Goal: Complete application form

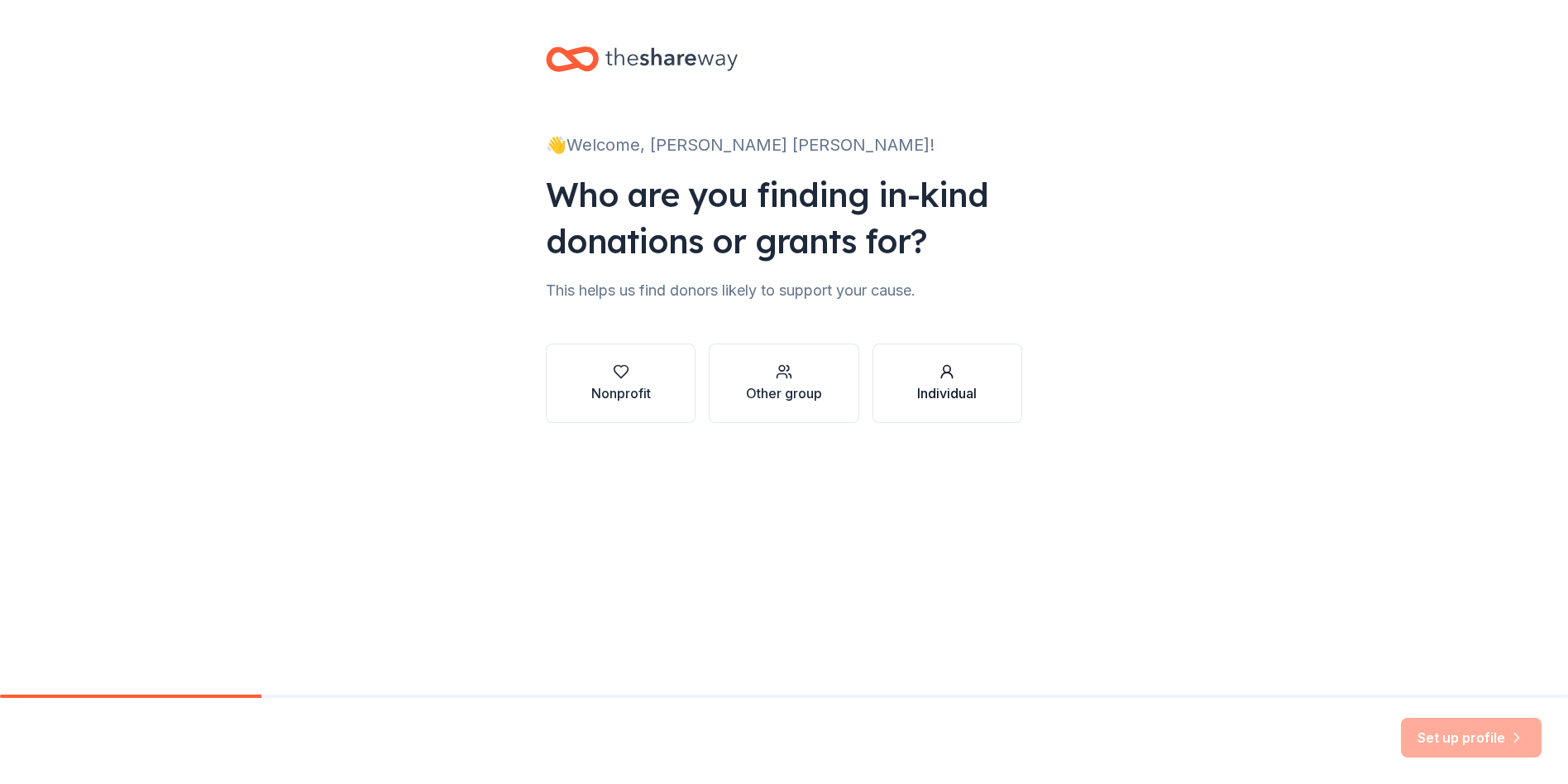
click at [955, 371] on icon "button" at bounding box center [947, 371] width 17 height 17
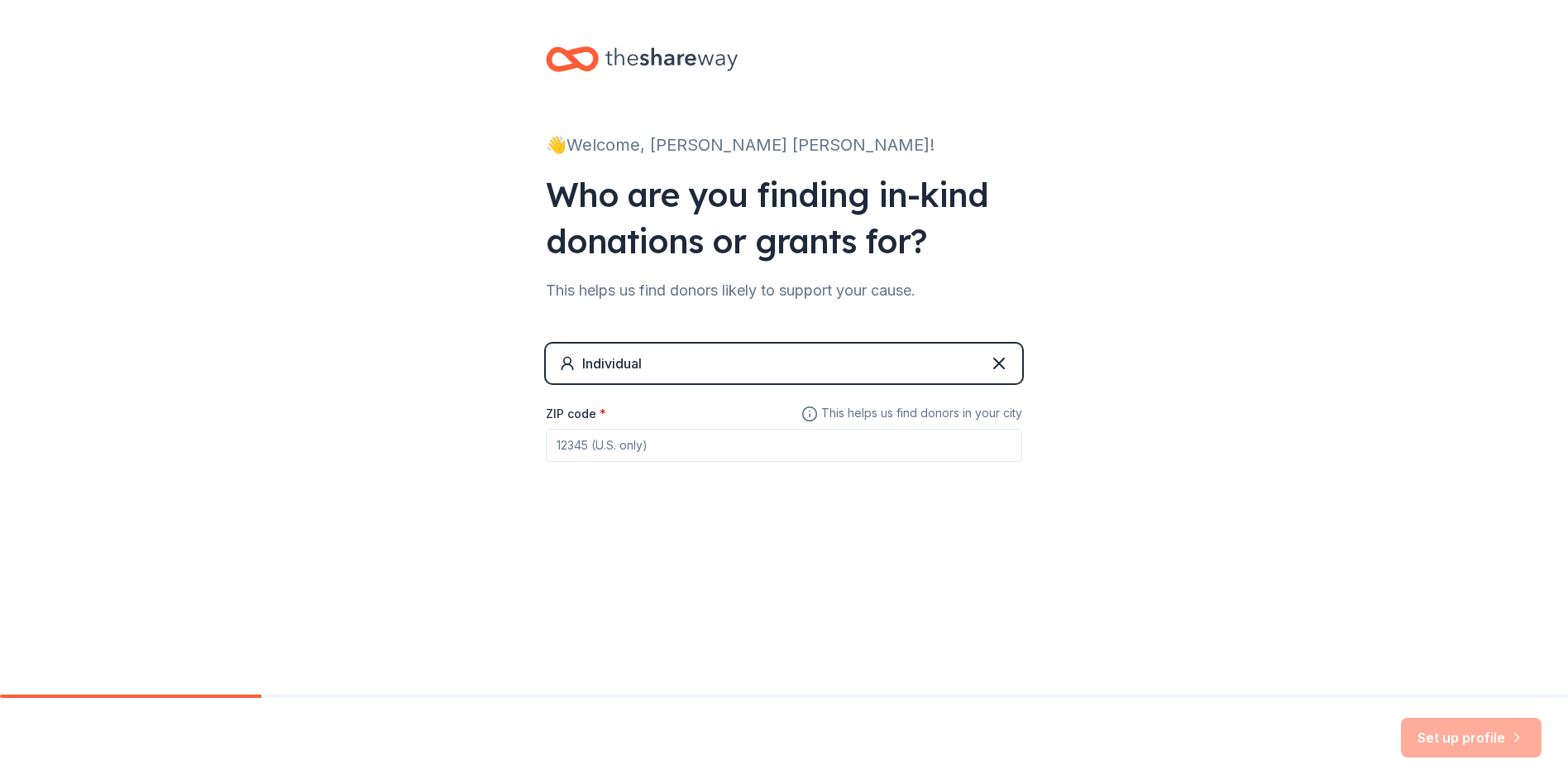
click at [669, 451] on input "ZIP code *" at bounding box center [784, 445] width 476 height 33
click at [784, 462] on div "Individual ZIP code * 4801 This helps us find donors in your city" at bounding box center [784, 419] width 476 height 151
drag, startPoint x: 770, startPoint y: 423, endPoint x: 617, endPoint y: 431, distance: 153.2
click at [610, 431] on div "ZIP code * 4801" at bounding box center [784, 432] width 476 height 59
drag, startPoint x: 716, startPoint y: 441, endPoint x: 573, endPoint y: 454, distance: 143.6
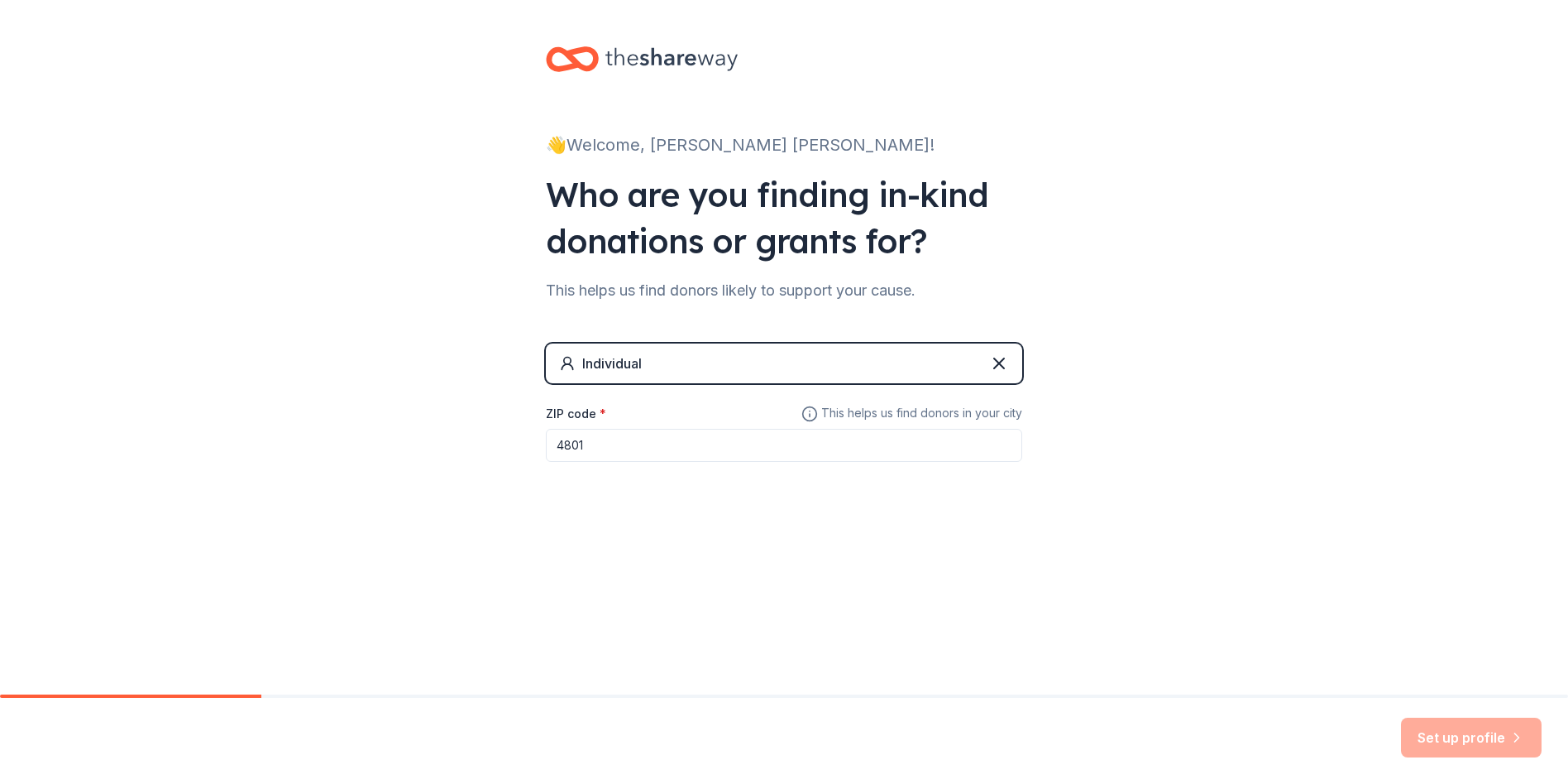
click at [573, 454] on input "4801" at bounding box center [784, 445] width 476 height 33
type input "4"
click at [1456, 738] on div "Set up profile" at bounding box center [1471, 737] width 140 height 40
click at [619, 453] on input "00000" at bounding box center [784, 445] width 476 height 33
click at [1455, 753] on div "Set up profile" at bounding box center [1471, 737] width 140 height 40
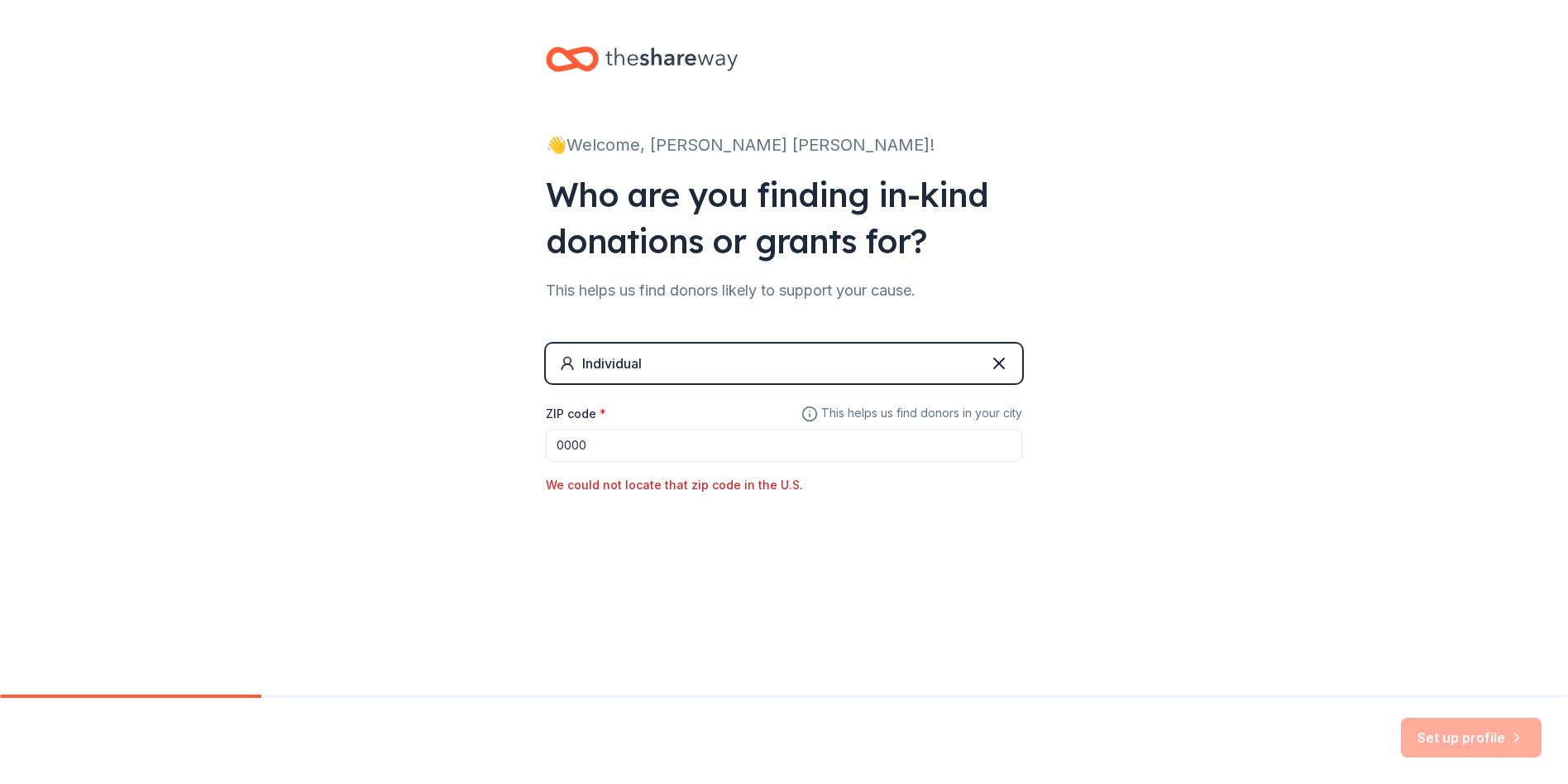
click at [640, 451] on input "0000" at bounding box center [784, 445] width 476 height 33
type input "0"
type input "00000"
click at [1510, 739] on div "Set up profile" at bounding box center [1471, 737] width 140 height 40
drag, startPoint x: 668, startPoint y: 439, endPoint x: 453, endPoint y: 451, distance: 215.3
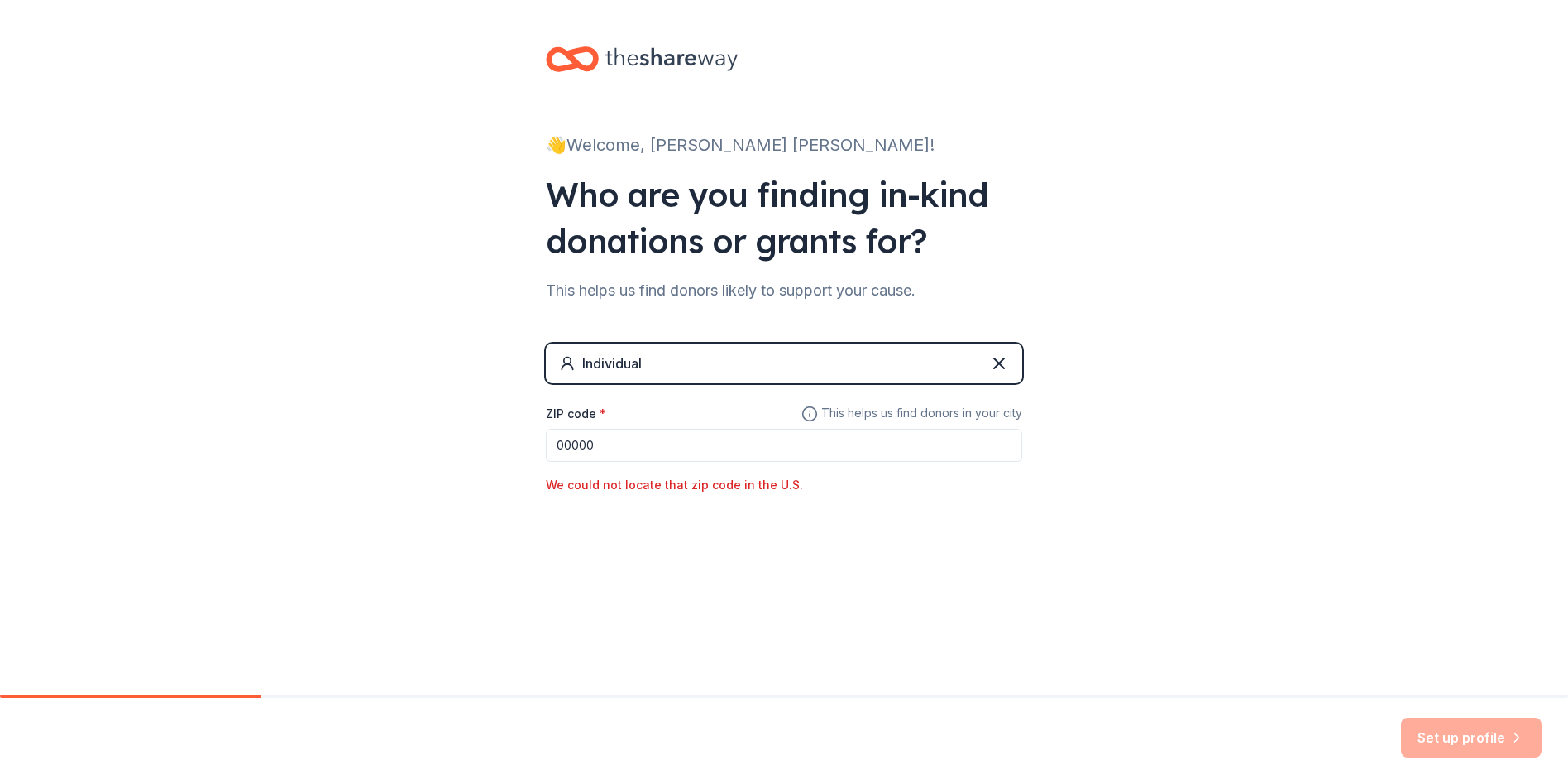
click at [453, 451] on div "👋 Welcome, [PERSON_NAME] [PERSON_NAME]! Who are you finding in-kind donations o…" at bounding box center [784, 303] width 1568 height 608
click at [1022, 585] on div "👋 Welcome, [PERSON_NAME] [PERSON_NAME]! Who are you finding in-kind donations o…" at bounding box center [784, 303] width 529 height 608
click at [589, 441] on input "4801" at bounding box center [784, 445] width 476 height 33
type input "48010"
drag, startPoint x: 663, startPoint y: 446, endPoint x: 510, endPoint y: 446, distance: 153.0
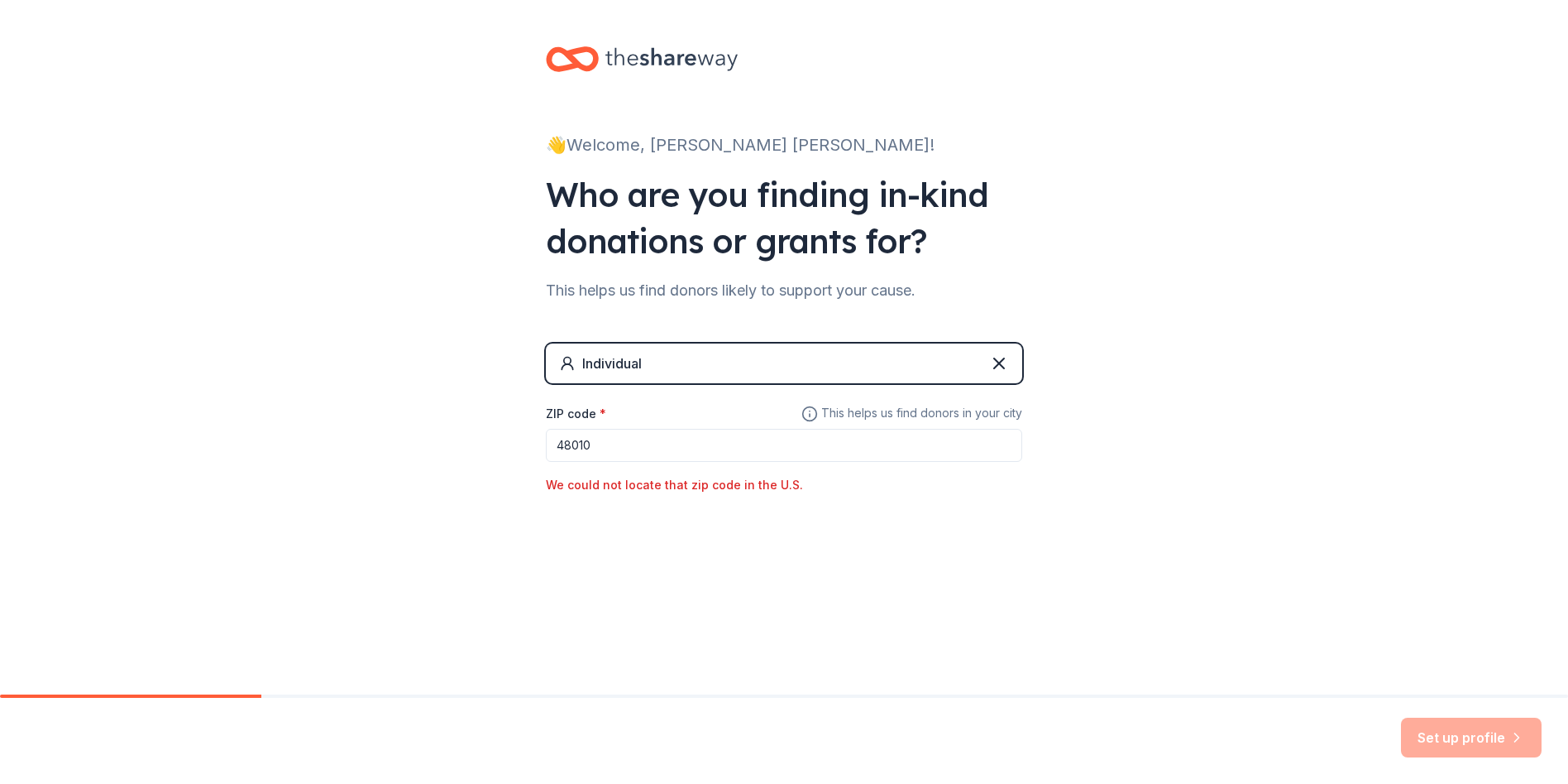
click at [510, 446] on div "👋 Welcome, [PERSON_NAME] [PERSON_NAME]! Who are you finding in-kind donations o…" at bounding box center [784, 303] width 1568 height 608
paste input "19001"
type input "19001"
click at [1437, 731] on button "Set up profile" at bounding box center [1471, 737] width 140 height 40
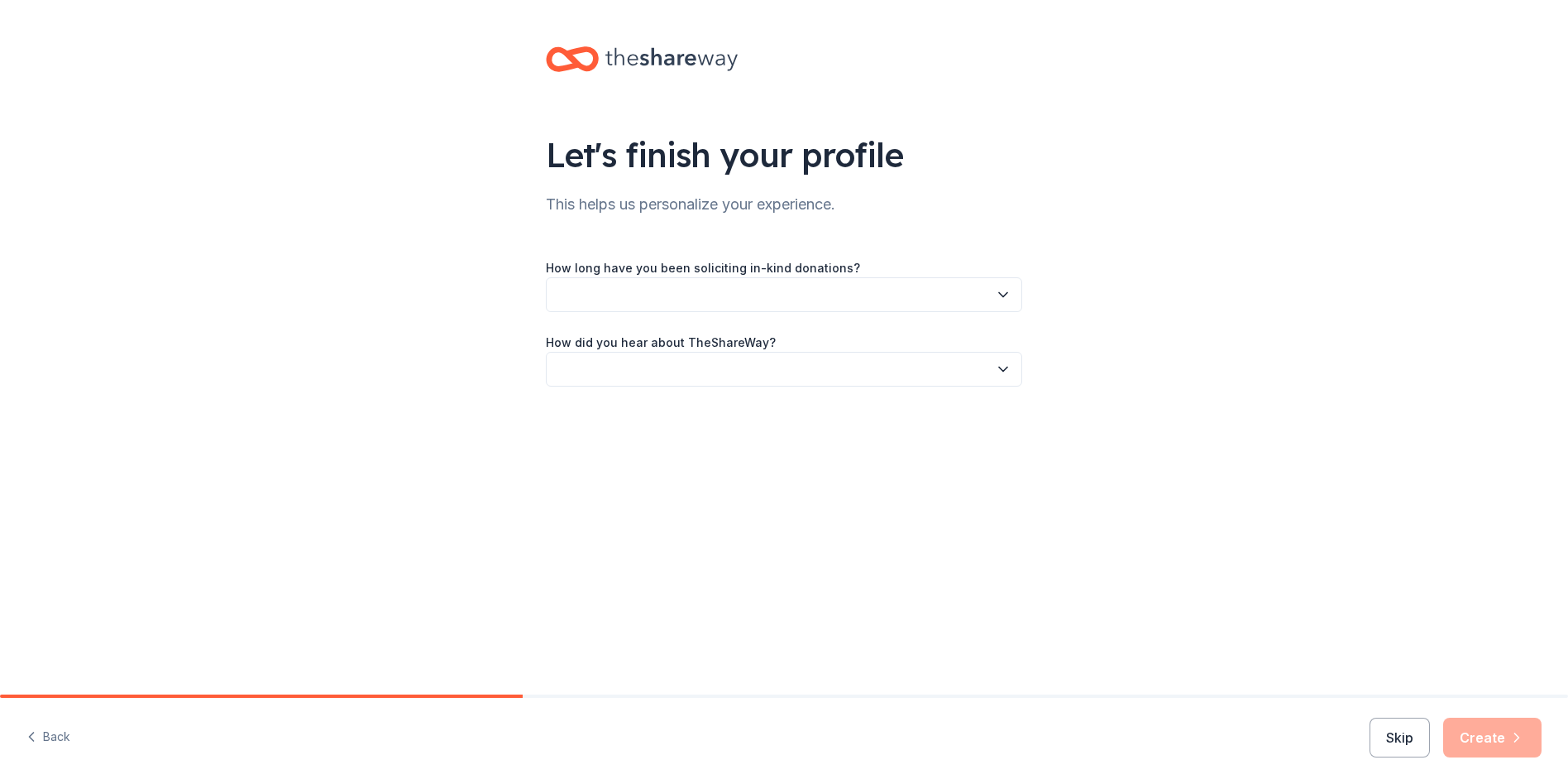
click at [636, 295] on button "button" at bounding box center [784, 294] width 476 height 35
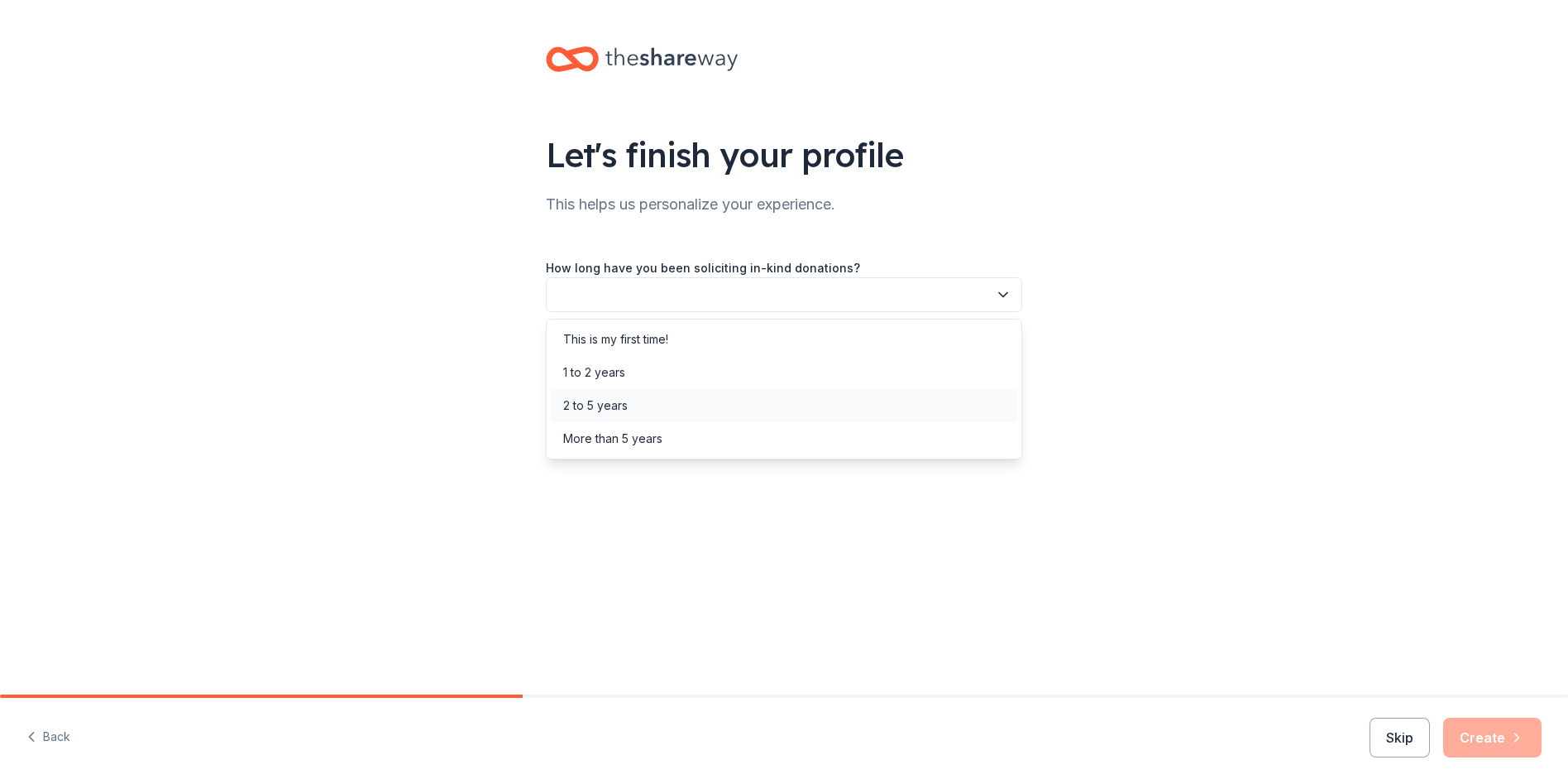
click at [618, 400] on div "2 to 5 years" at bounding box center [596, 406] width 65 height 20
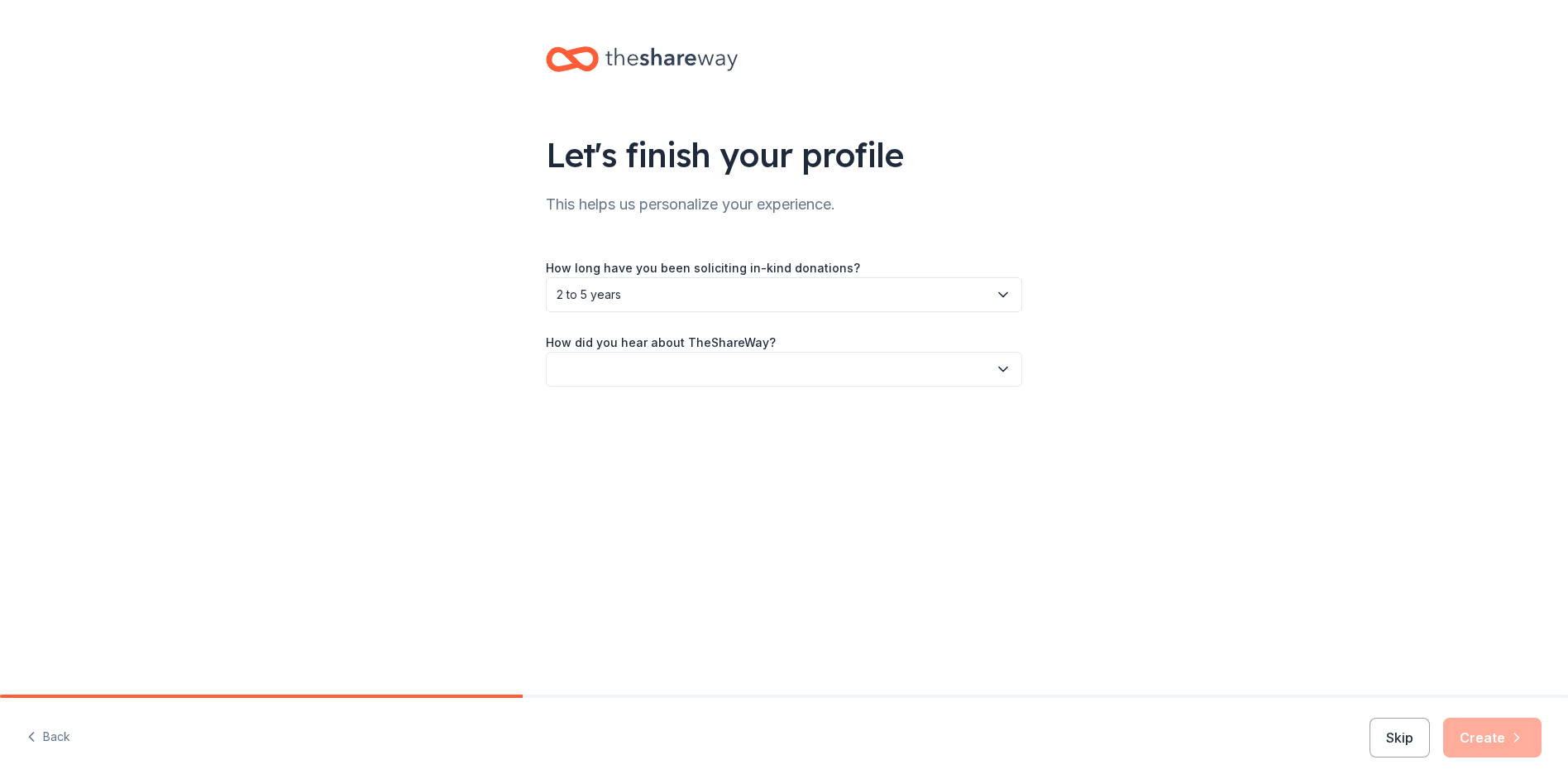
click at [617, 367] on button "button" at bounding box center [784, 369] width 476 height 35
click at [628, 446] on div "Online search" at bounding box center [602, 447] width 76 height 20
click at [1495, 726] on button "Create" at bounding box center [1492, 737] width 98 height 40
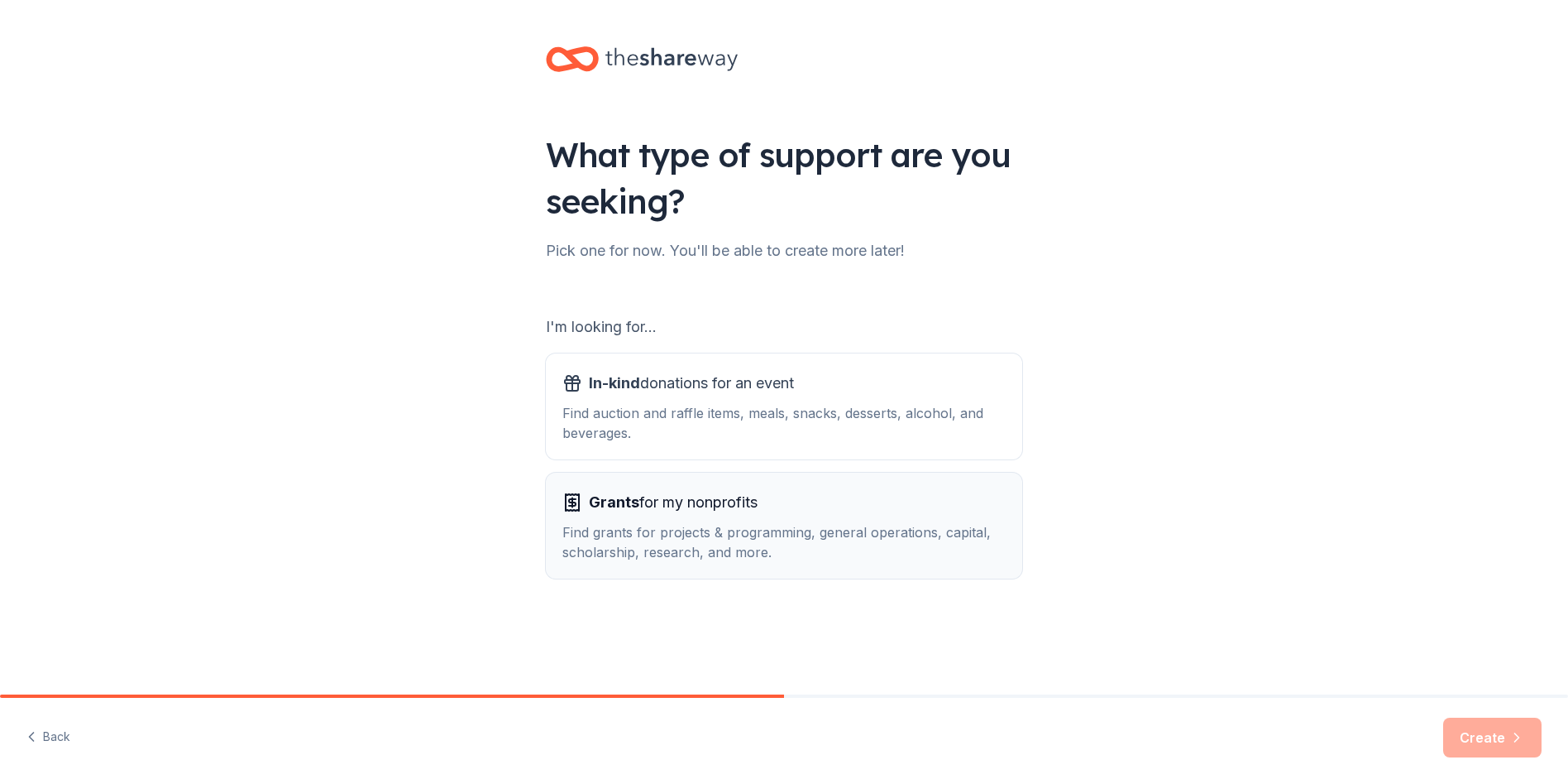
click at [717, 514] on span "Grants for my nonprofits" at bounding box center [673, 502] width 169 height 27
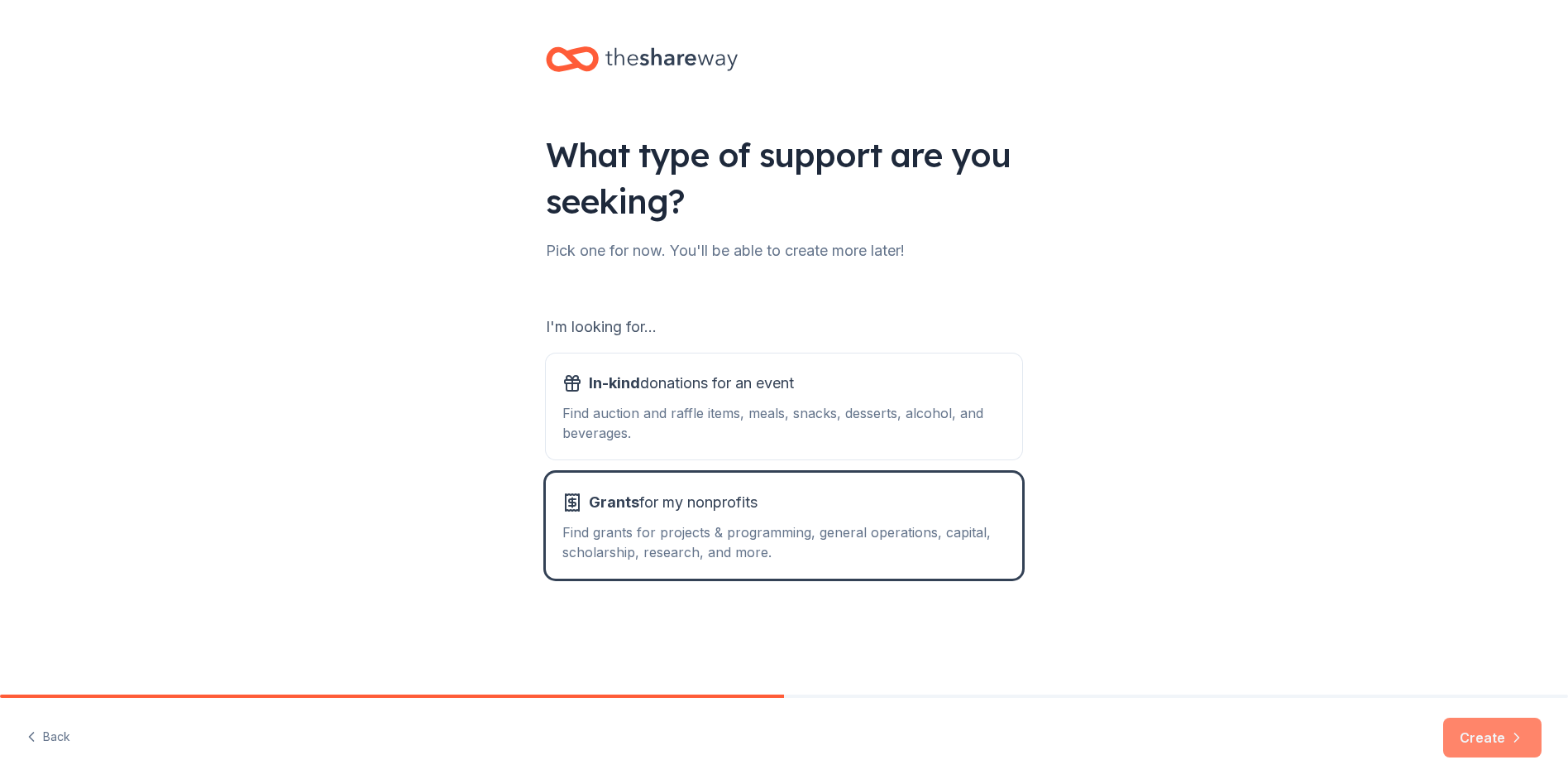
click at [1481, 736] on button "Create" at bounding box center [1492, 737] width 98 height 40
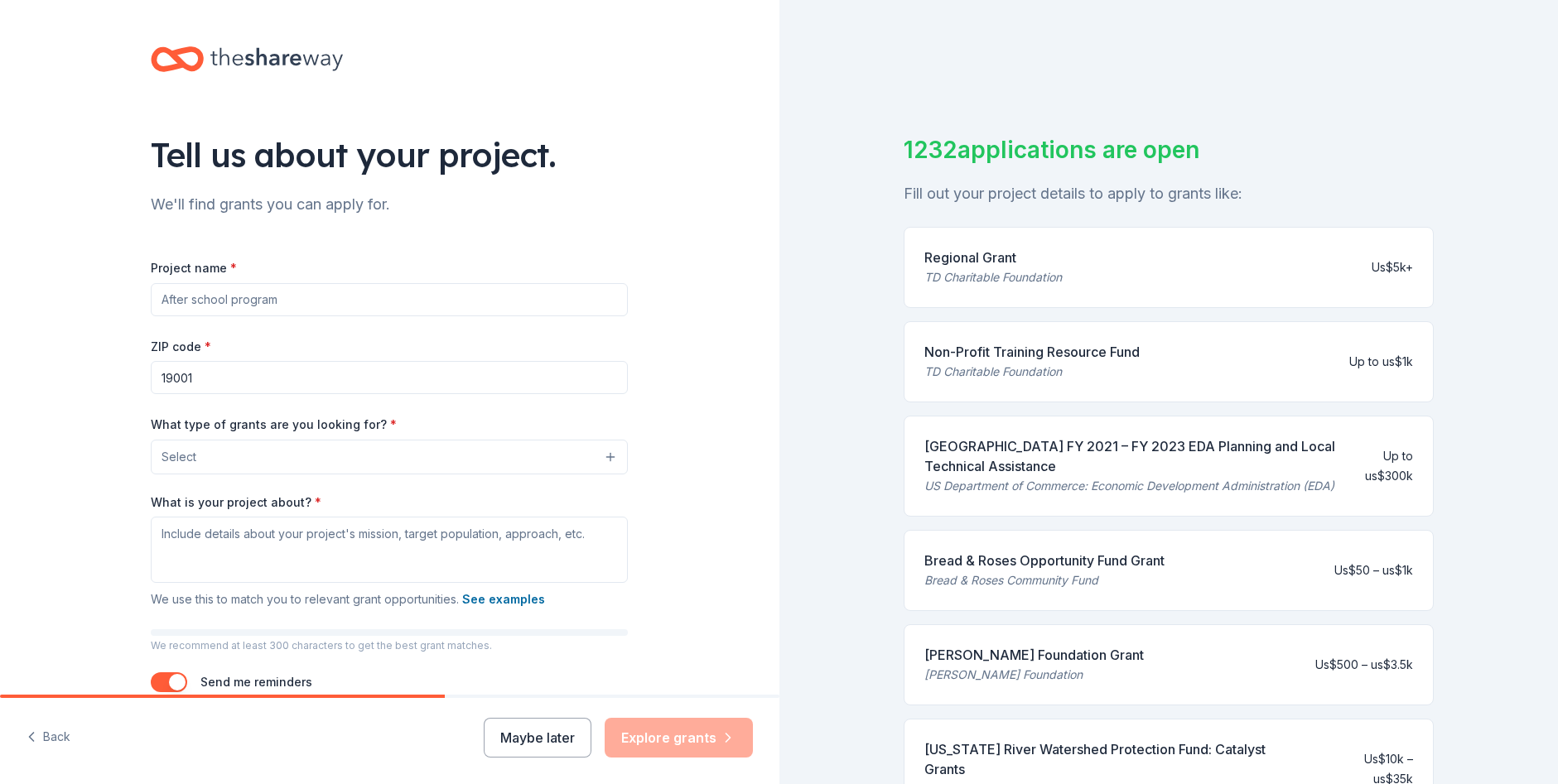
click at [206, 289] on input "Project name *" at bounding box center [388, 299] width 477 height 33
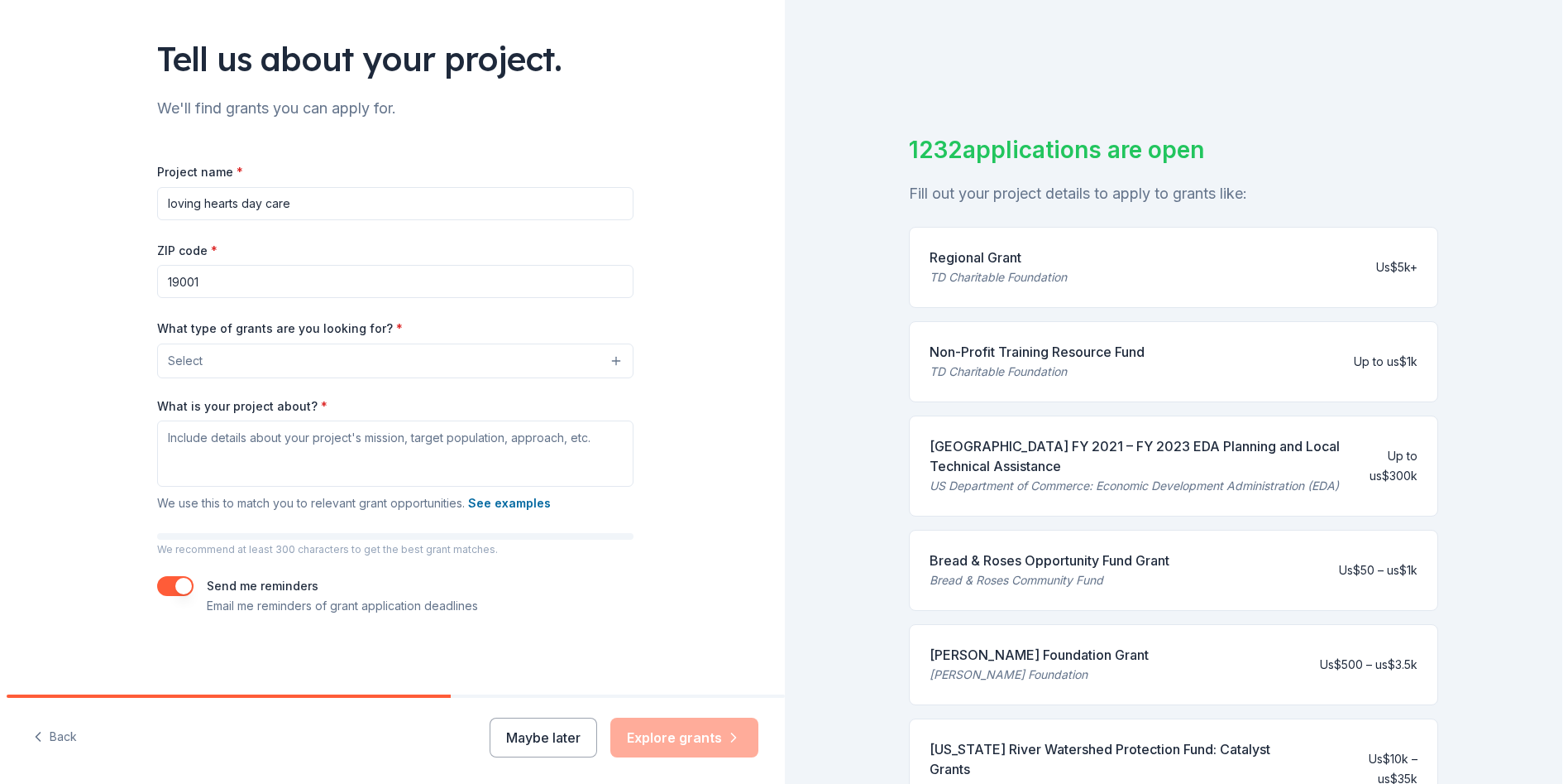
scroll to position [97, 0]
type input "loving hearts day care"
click at [290, 358] on button "Select" at bounding box center [392, 359] width 476 height 35
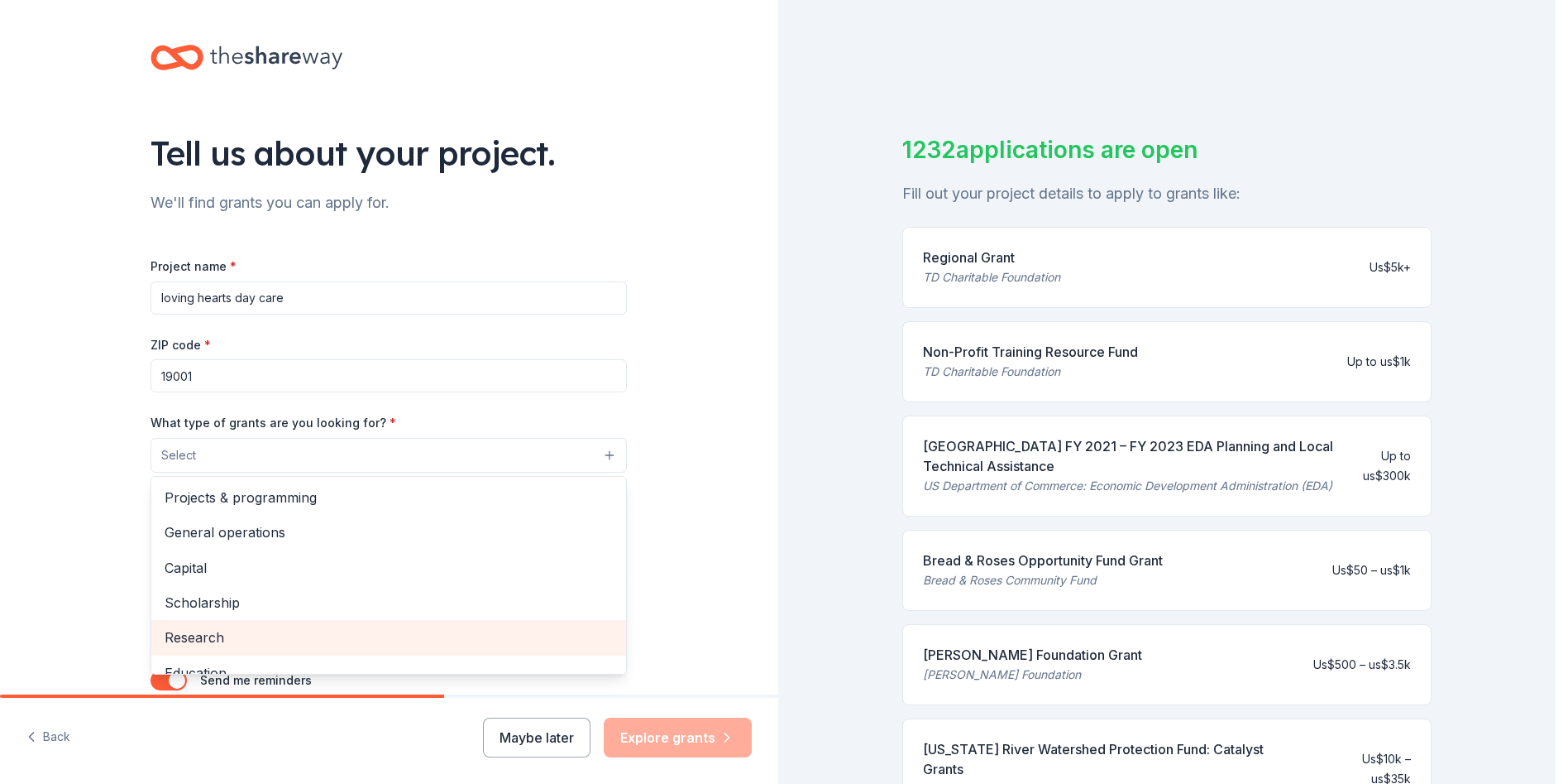
scroll to position [0, 0]
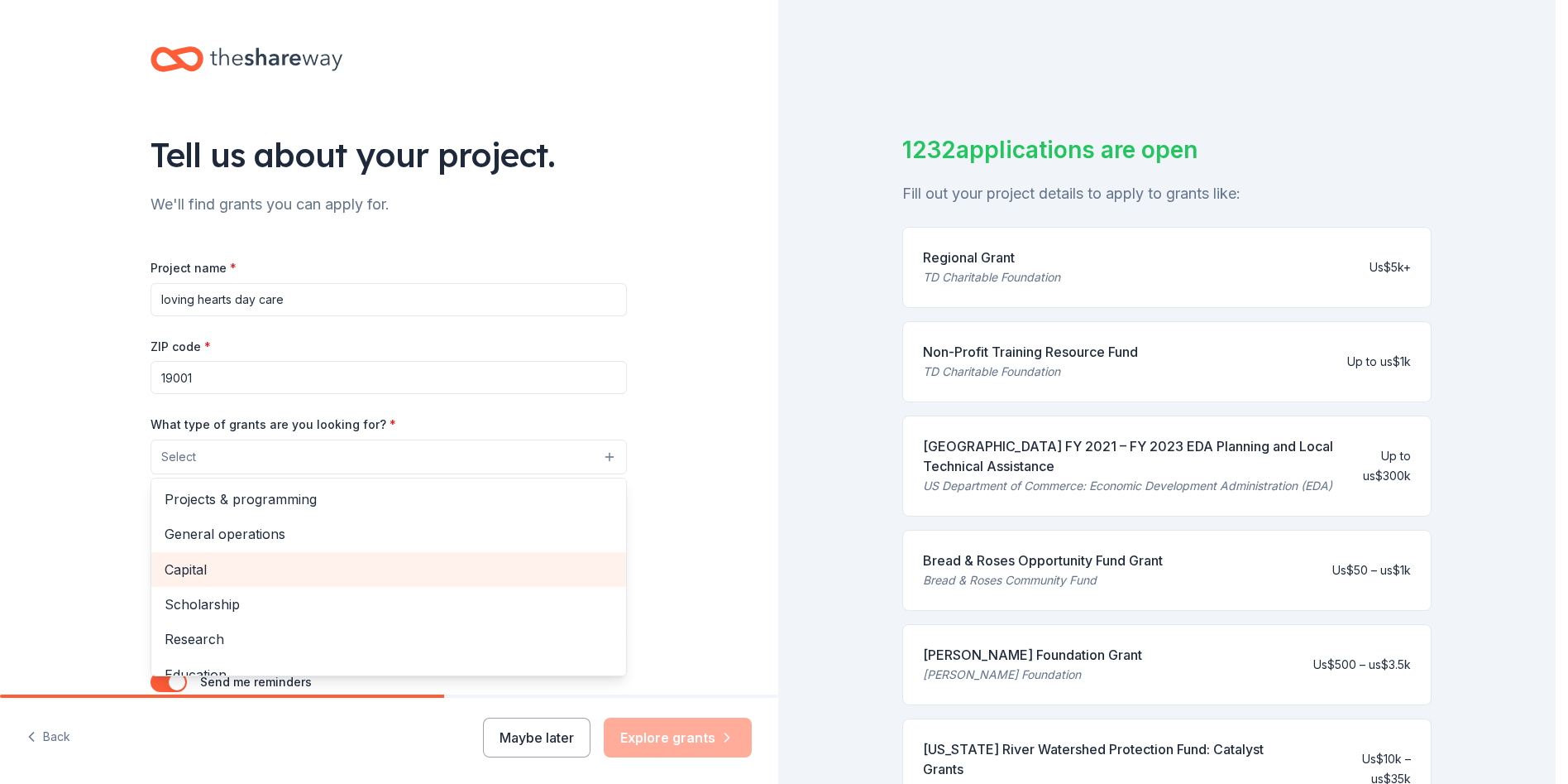
click at [244, 564] on span "Capital" at bounding box center [389, 570] width 448 height 22
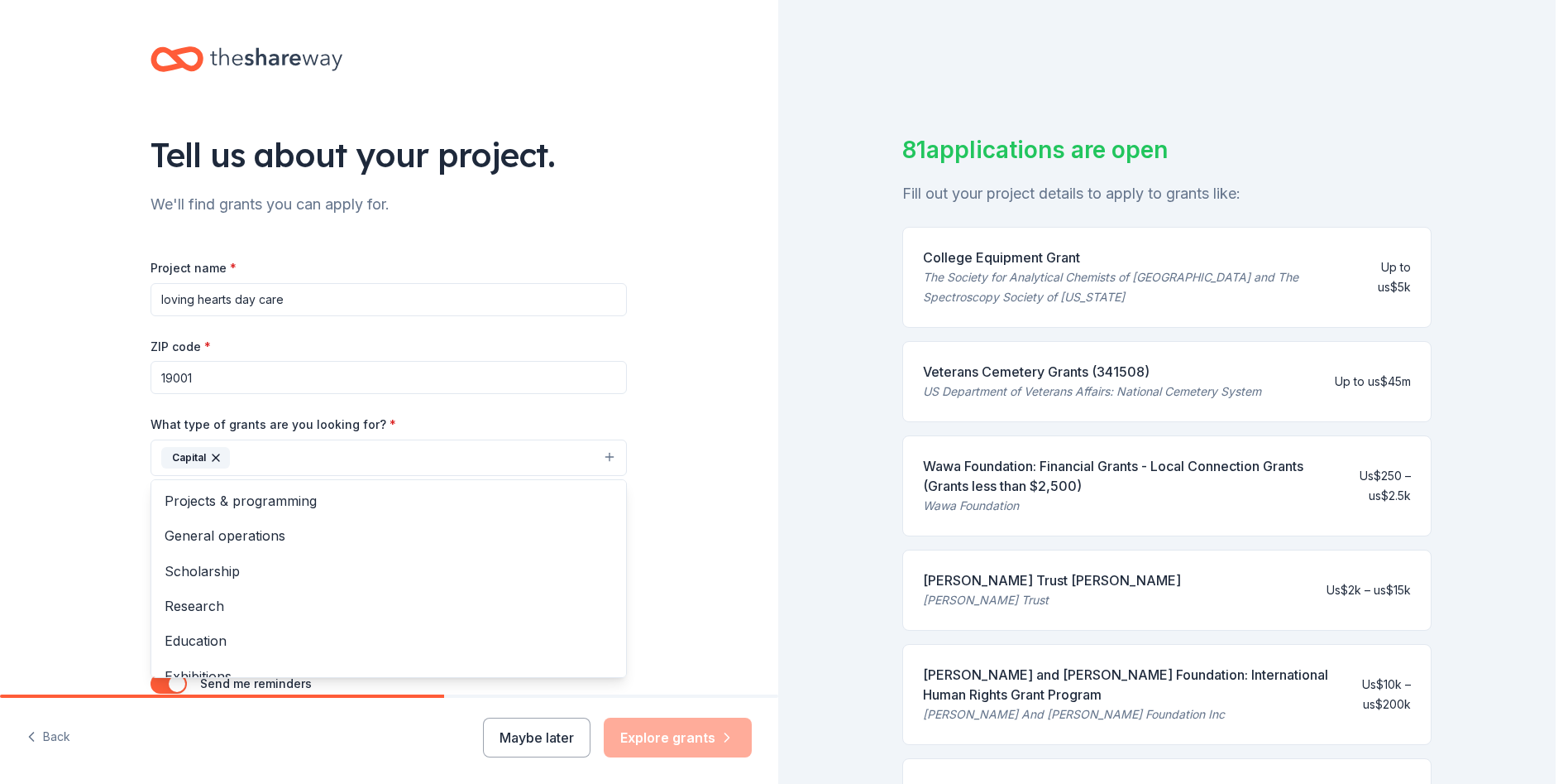
click at [678, 495] on div "Tell us about your project. We'll find grants you can apply for. Project name *…" at bounding box center [389, 396] width 779 height 793
click at [384, 462] on button "Capital" at bounding box center [386, 458] width 476 height 37
click at [209, 634] on span "Education" at bounding box center [389, 641] width 448 height 22
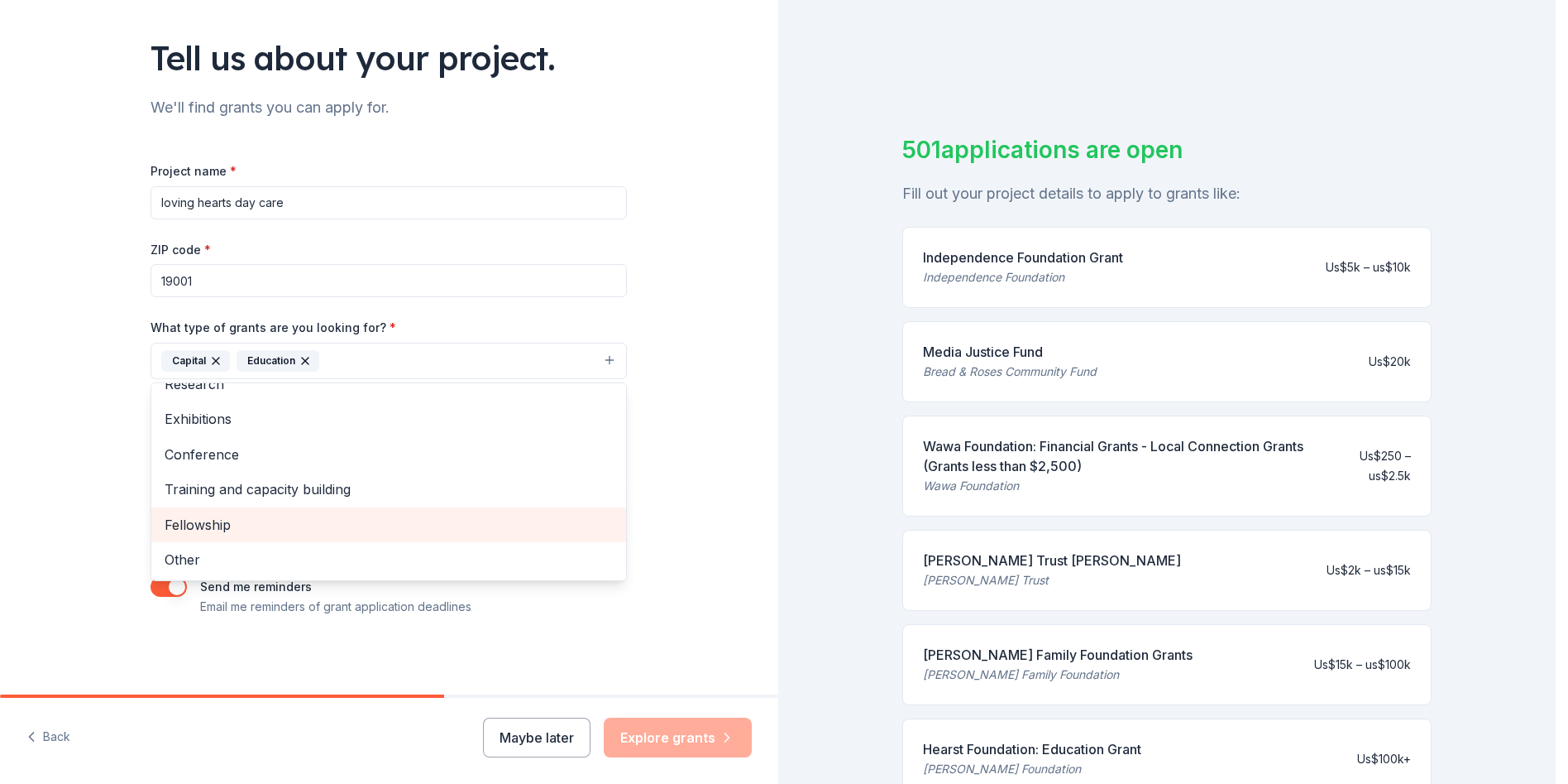
scroll to position [98, 0]
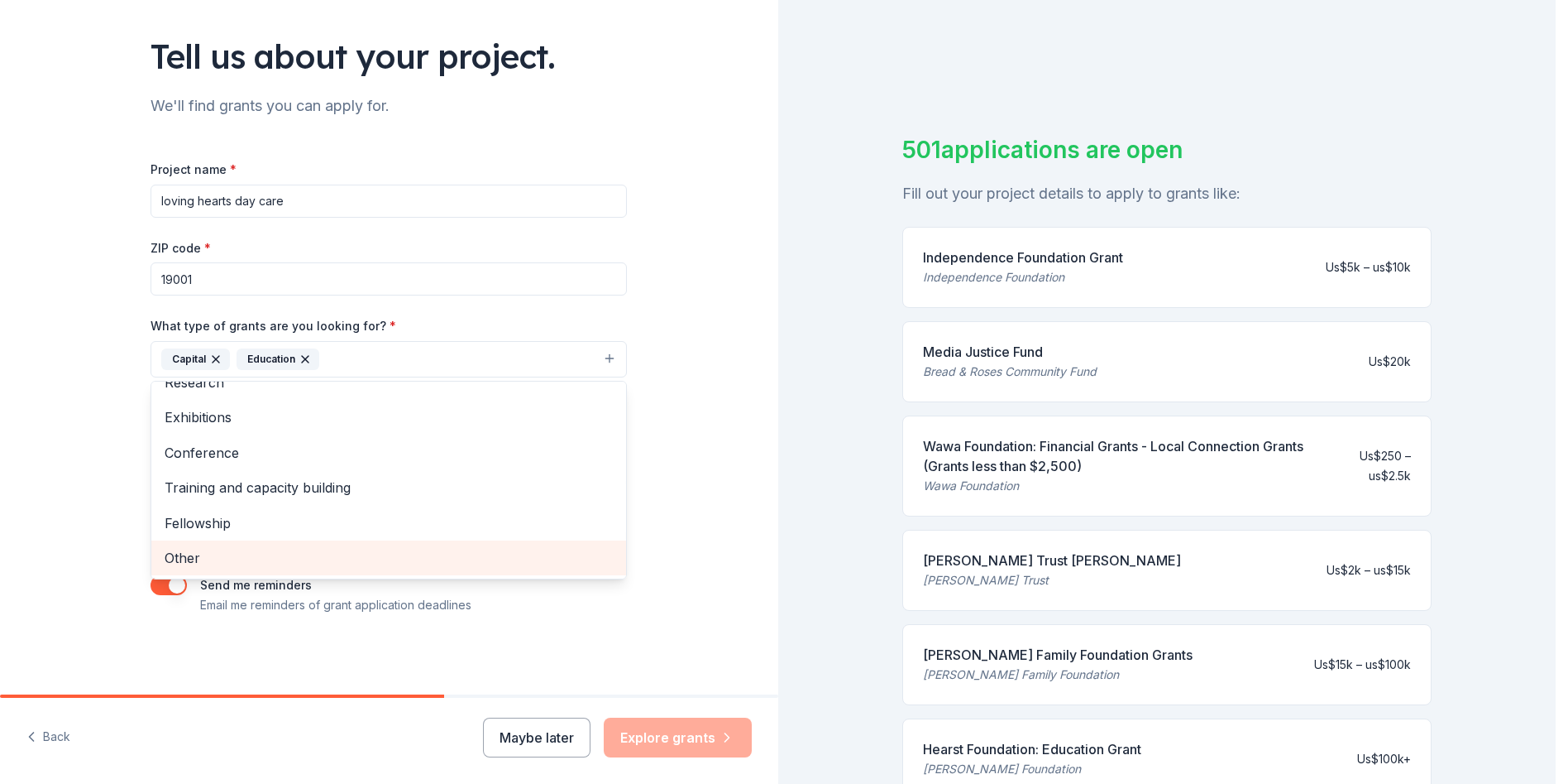
click at [209, 557] on span "Other" at bounding box center [389, 558] width 448 height 22
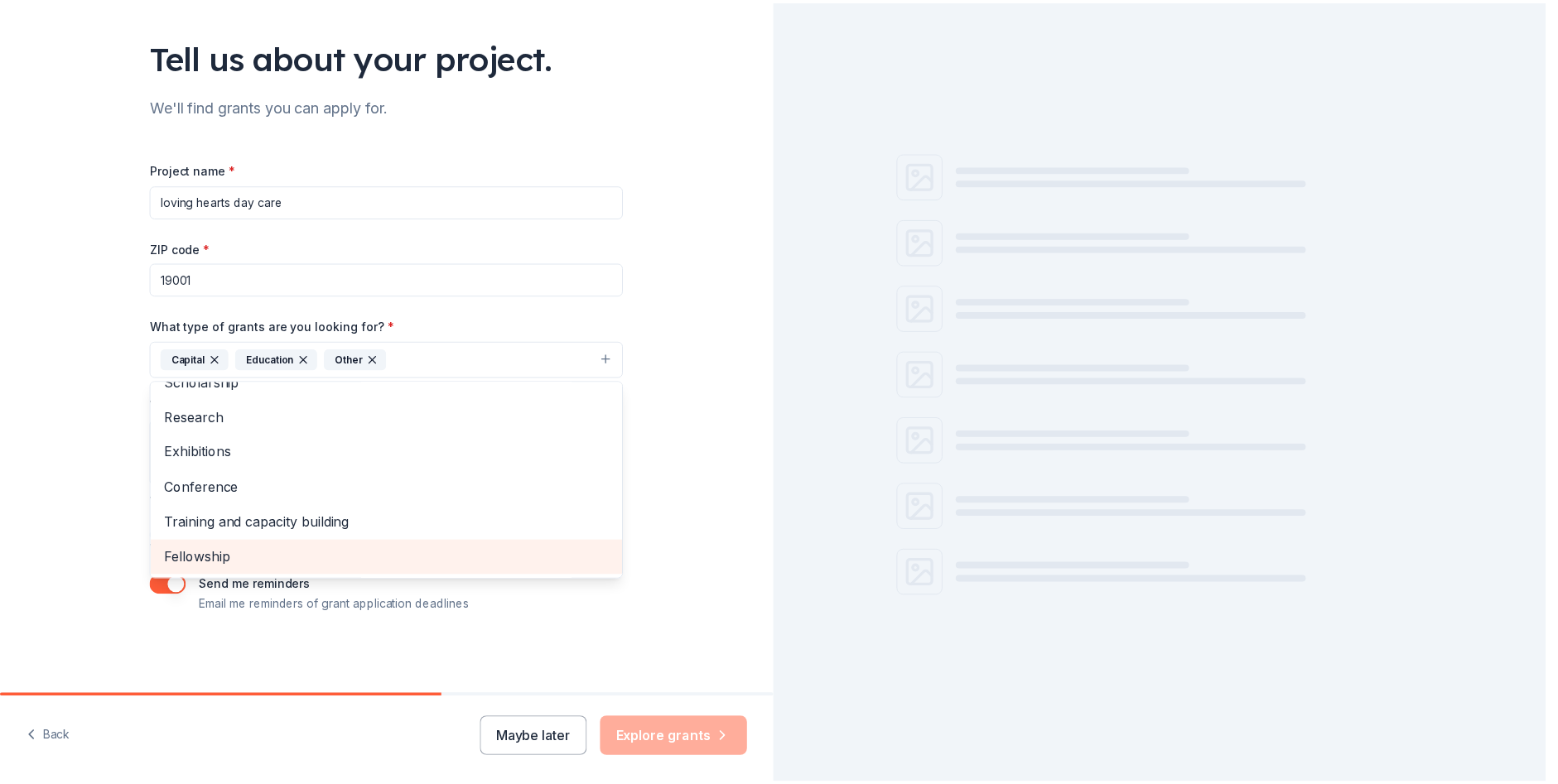
scroll to position [91, 0]
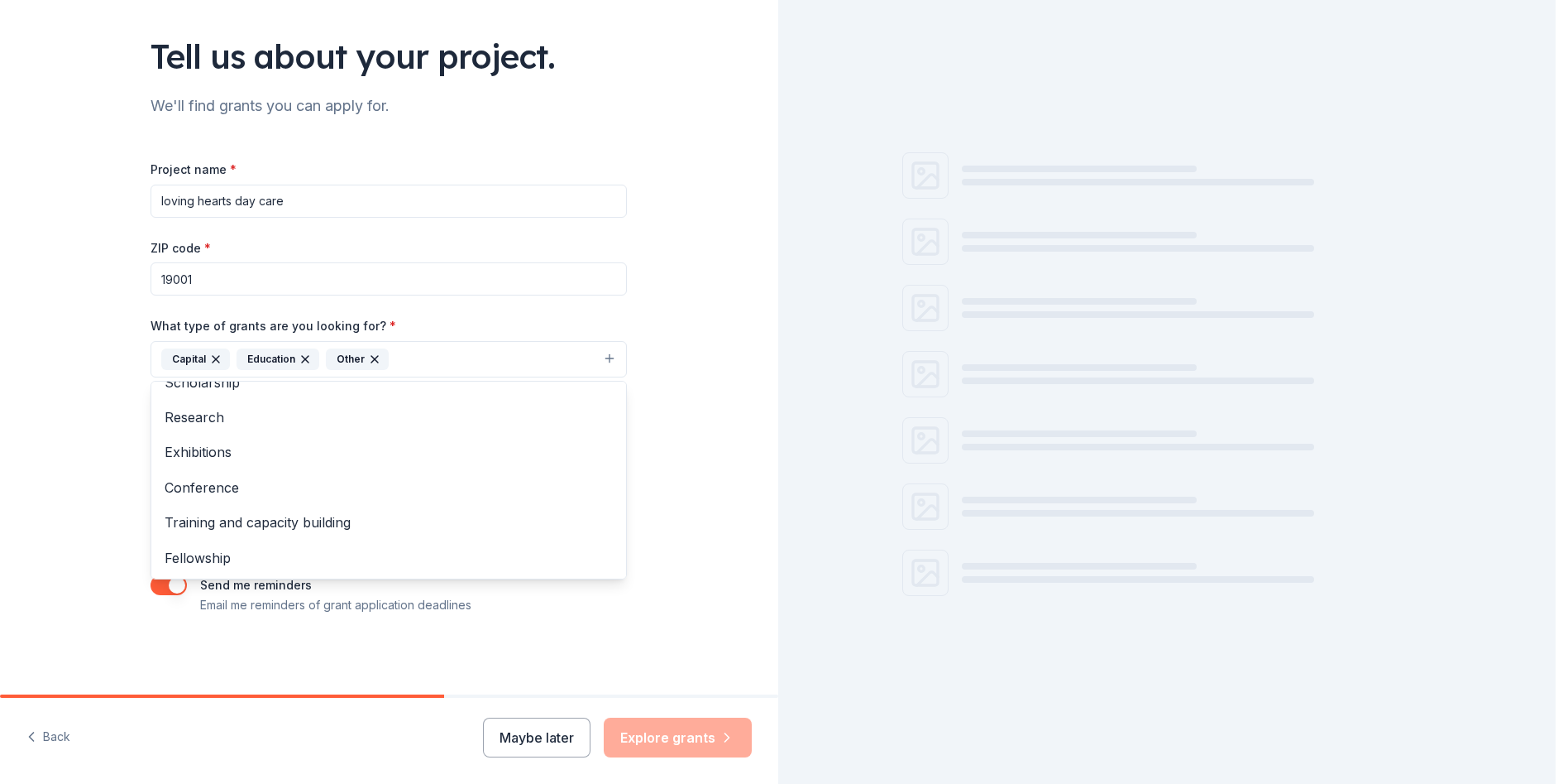
click at [650, 478] on div "Tell us about your project. We'll find grants you can apply for. Project name *…" at bounding box center [389, 297] width 779 height 793
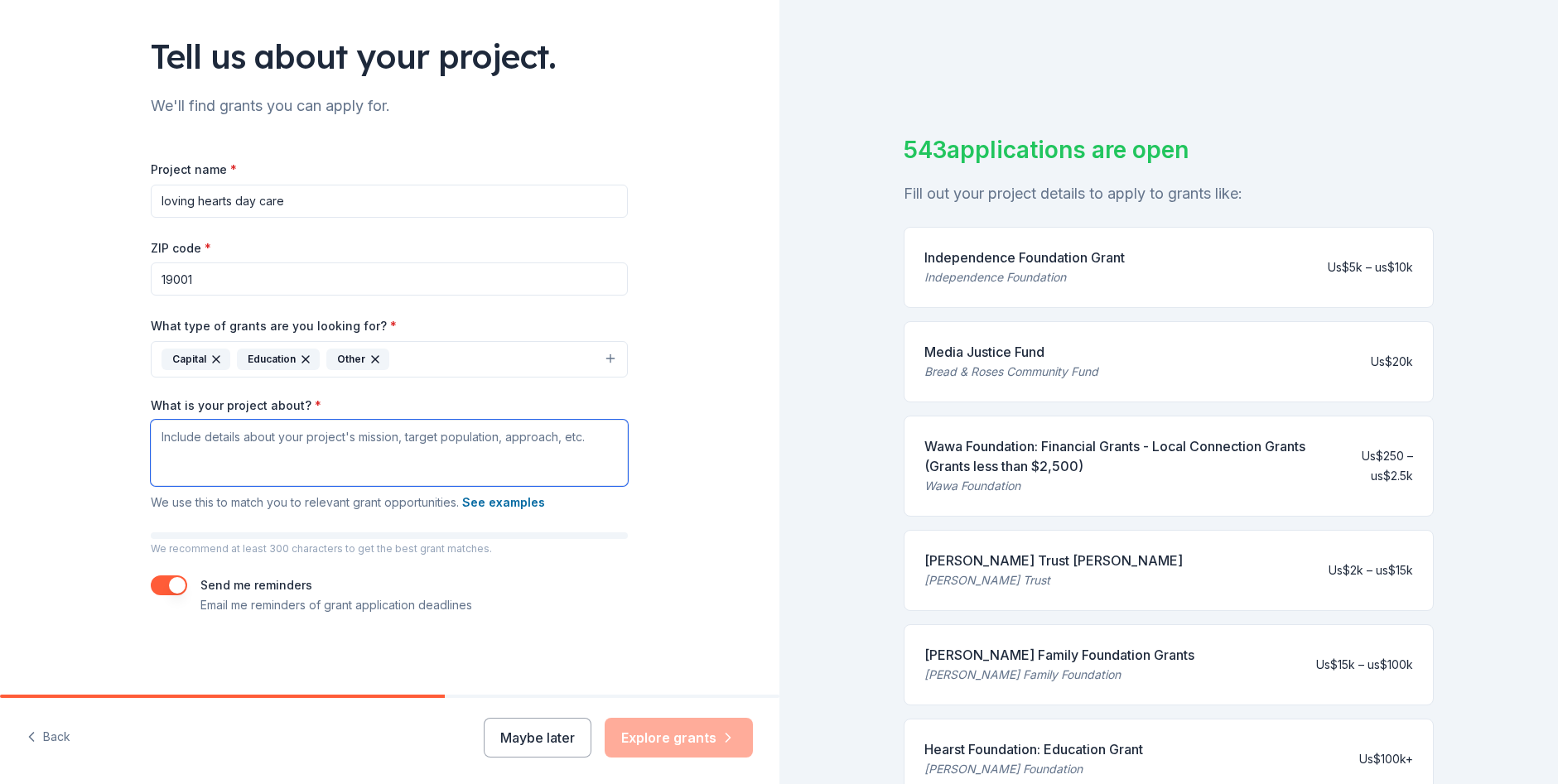
click at [264, 448] on textarea "What is your project about? *" at bounding box center [388, 453] width 477 height 67
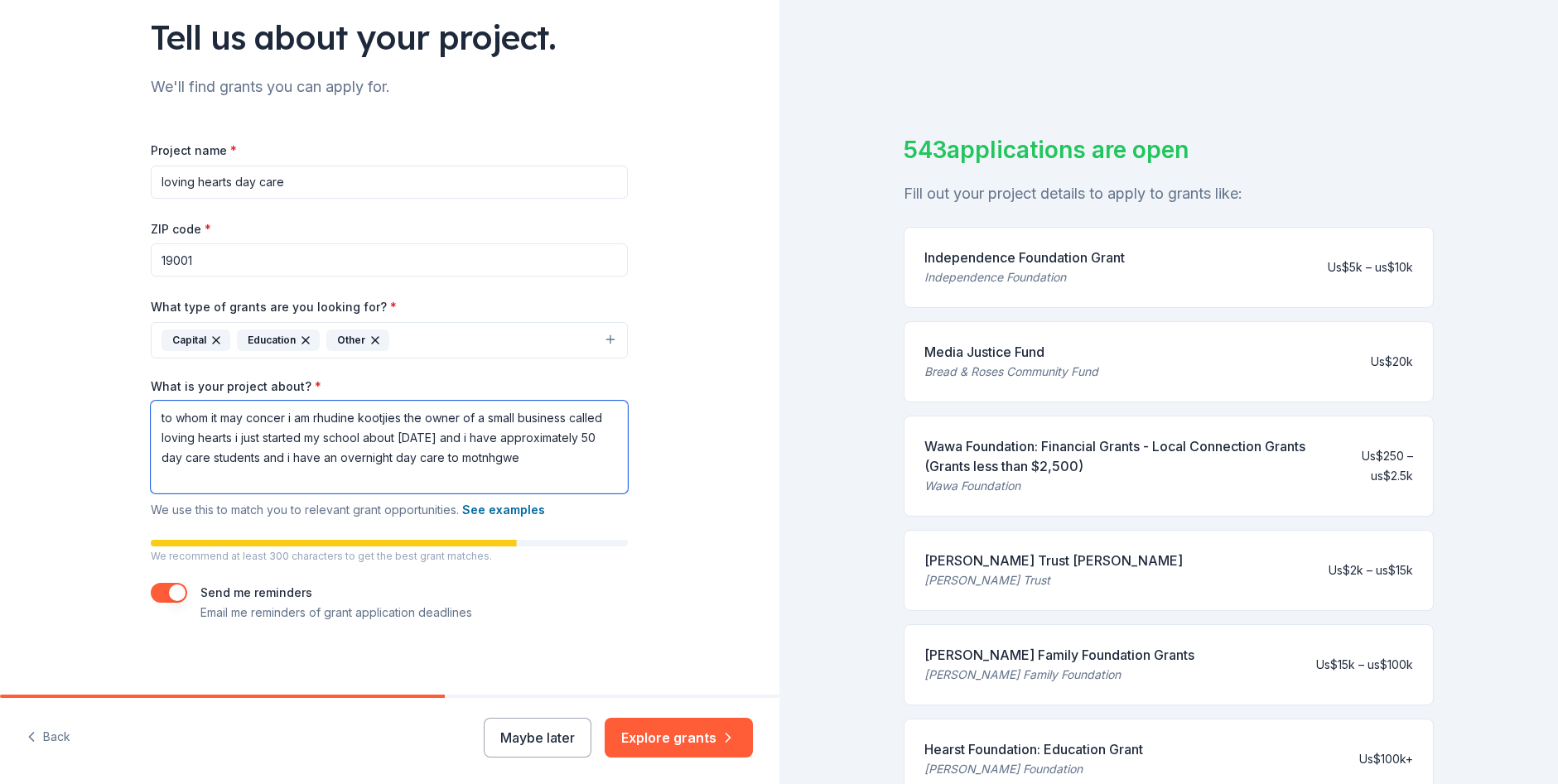
scroll to position [125, 0]
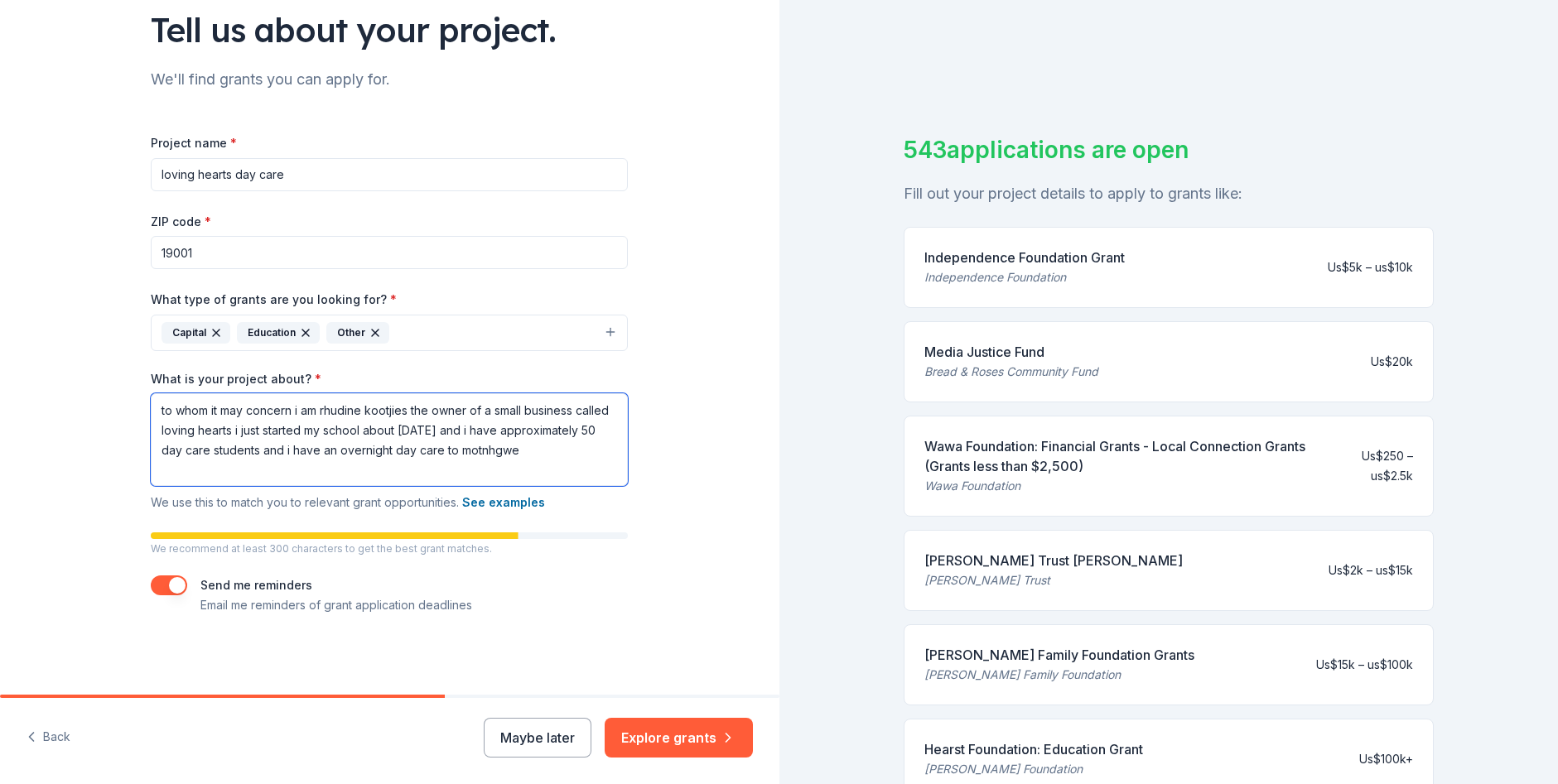
type textarea "to whom it may concern i am rhudine kootjies the owner of a small business call…"
